Goal: Communication & Community: Answer question/provide support

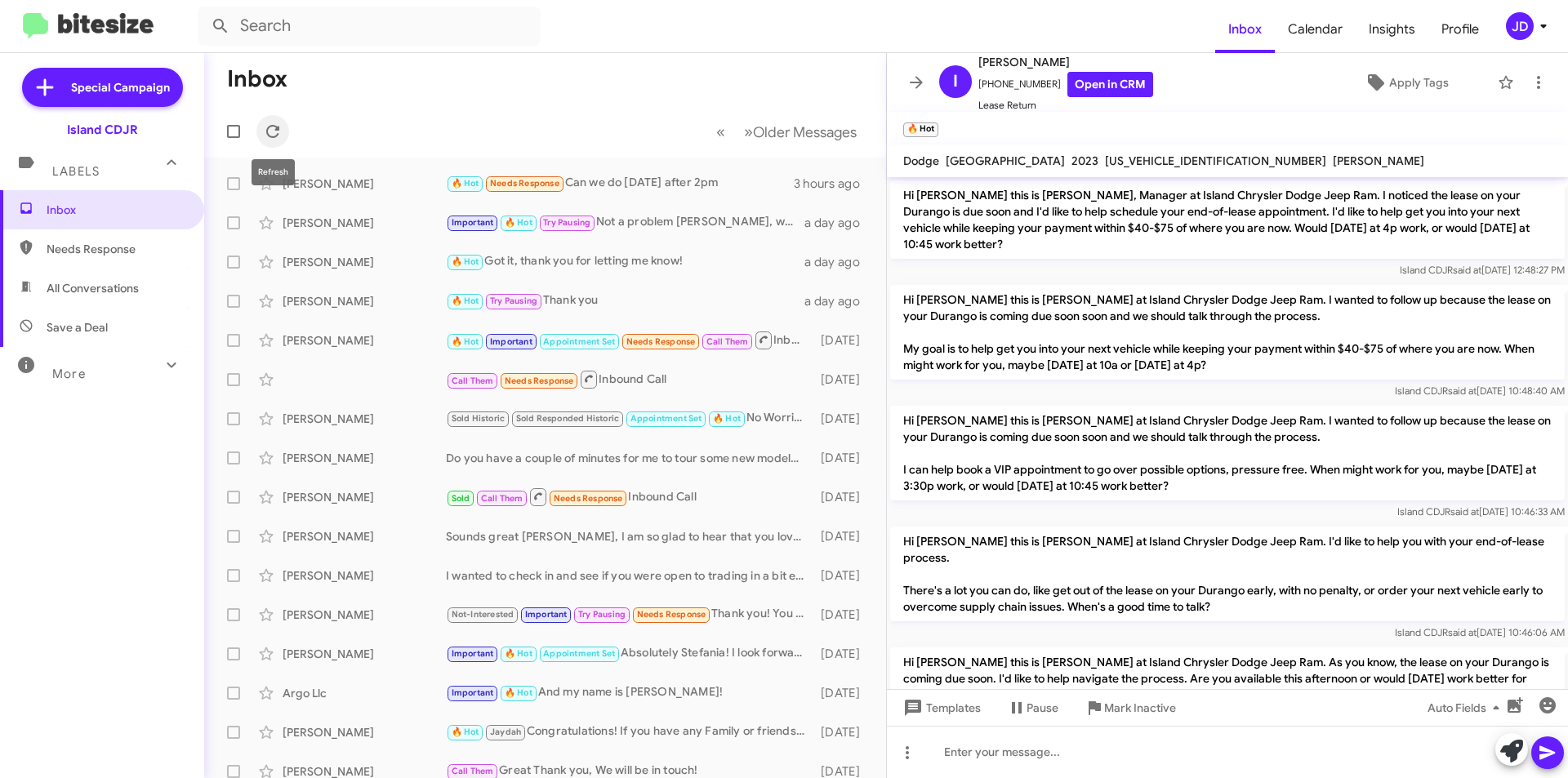
click at [273, 136] on icon at bounding box center [272, 131] width 19 height 19
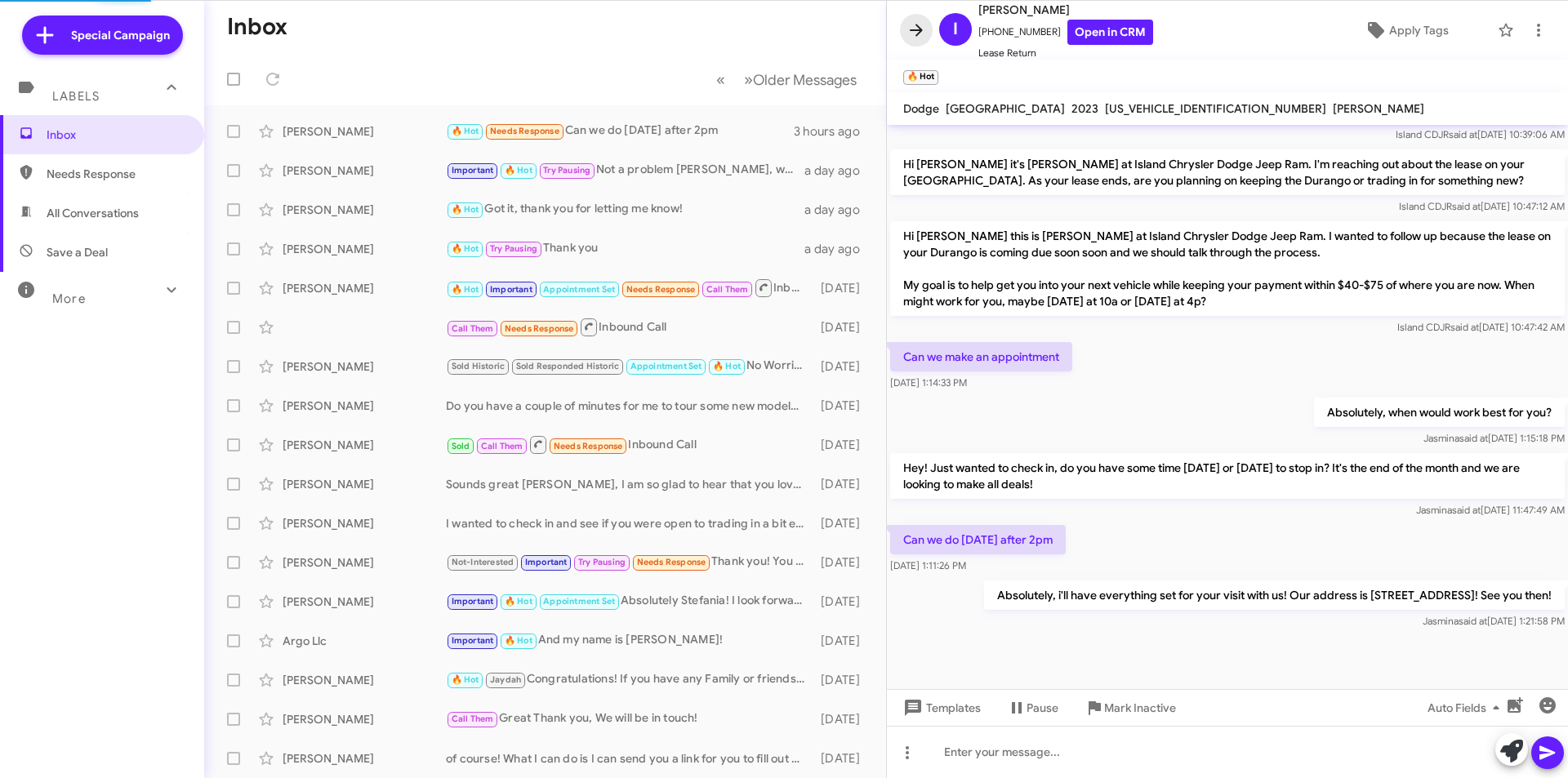
click at [918, 27] on icon at bounding box center [916, 29] width 19 height 19
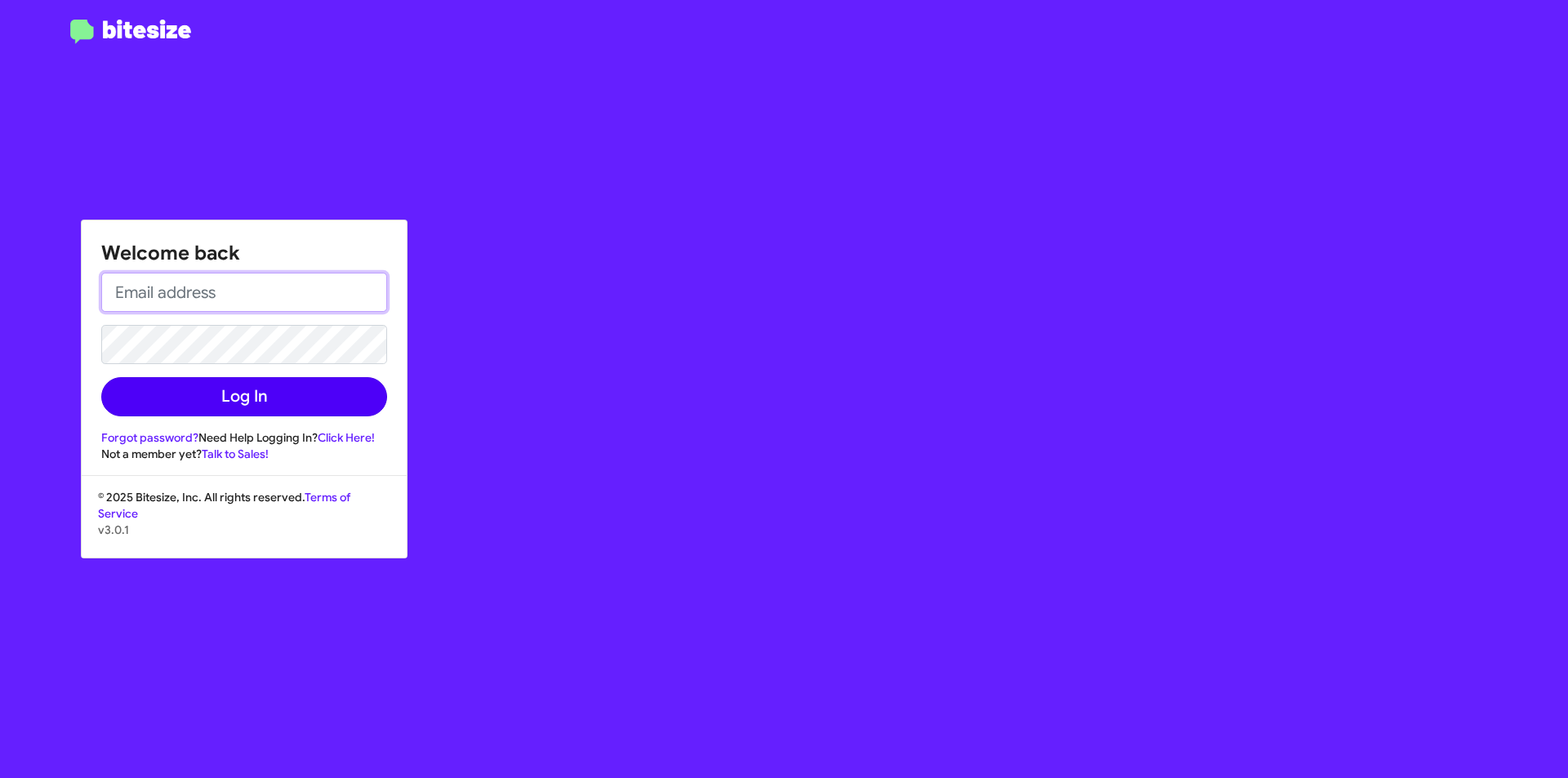
type input "[EMAIL_ADDRESS][DOMAIN_NAME]"
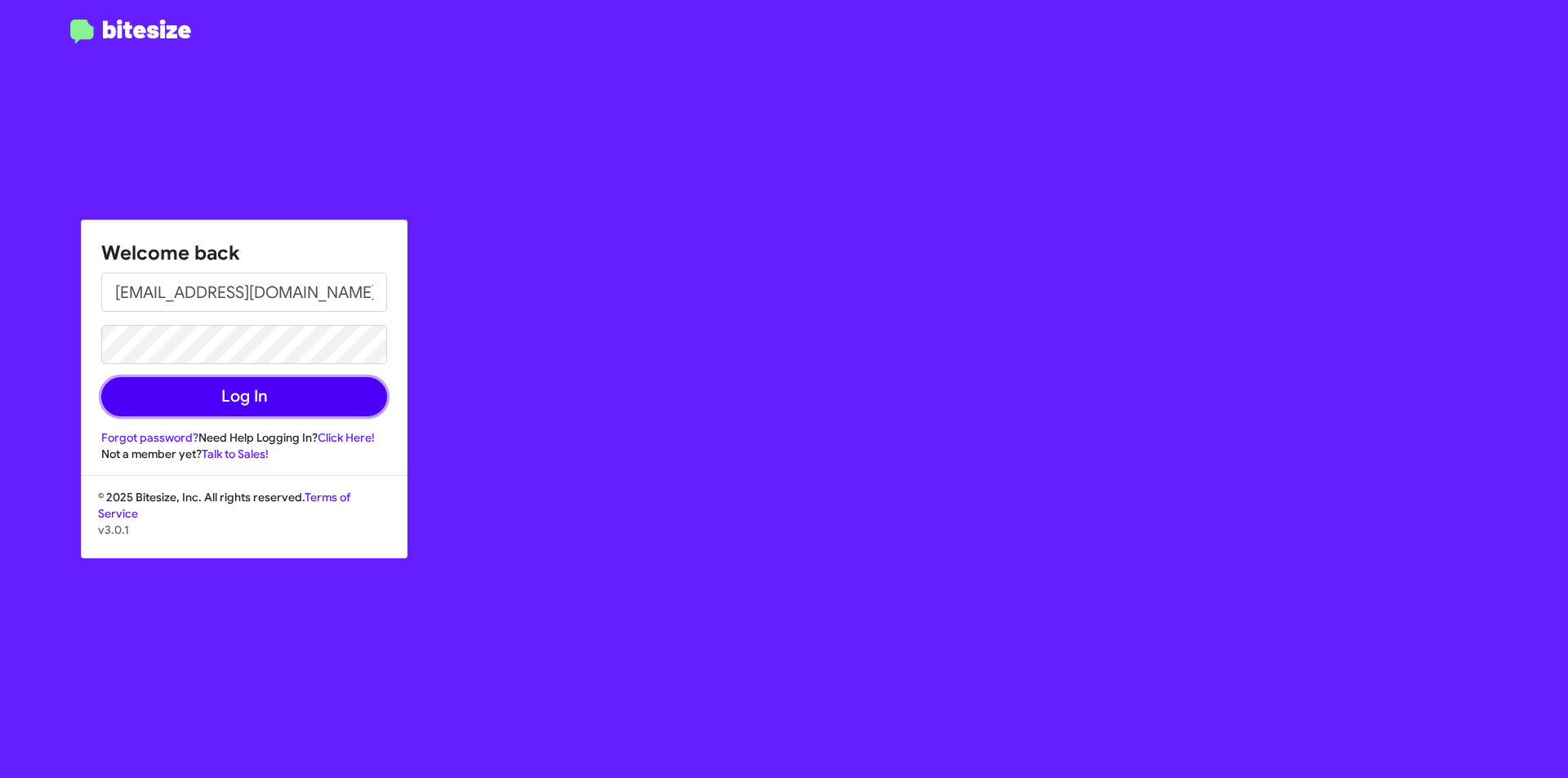
click at [317, 402] on button "Log In" at bounding box center [244, 396] width 286 height 39
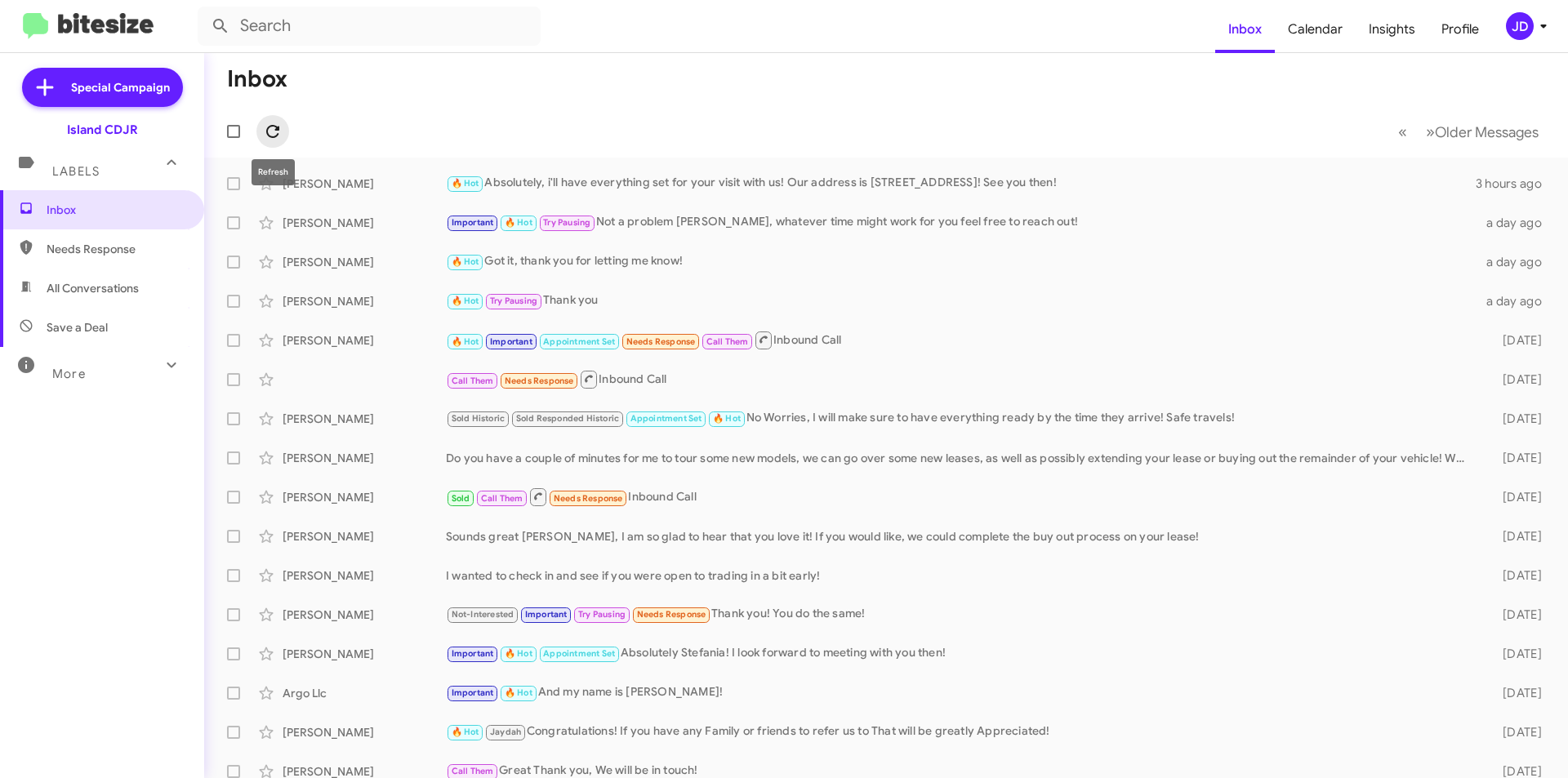
click at [286, 125] on span at bounding box center [273, 131] width 33 height 19
